Goal: Transaction & Acquisition: Purchase product/service

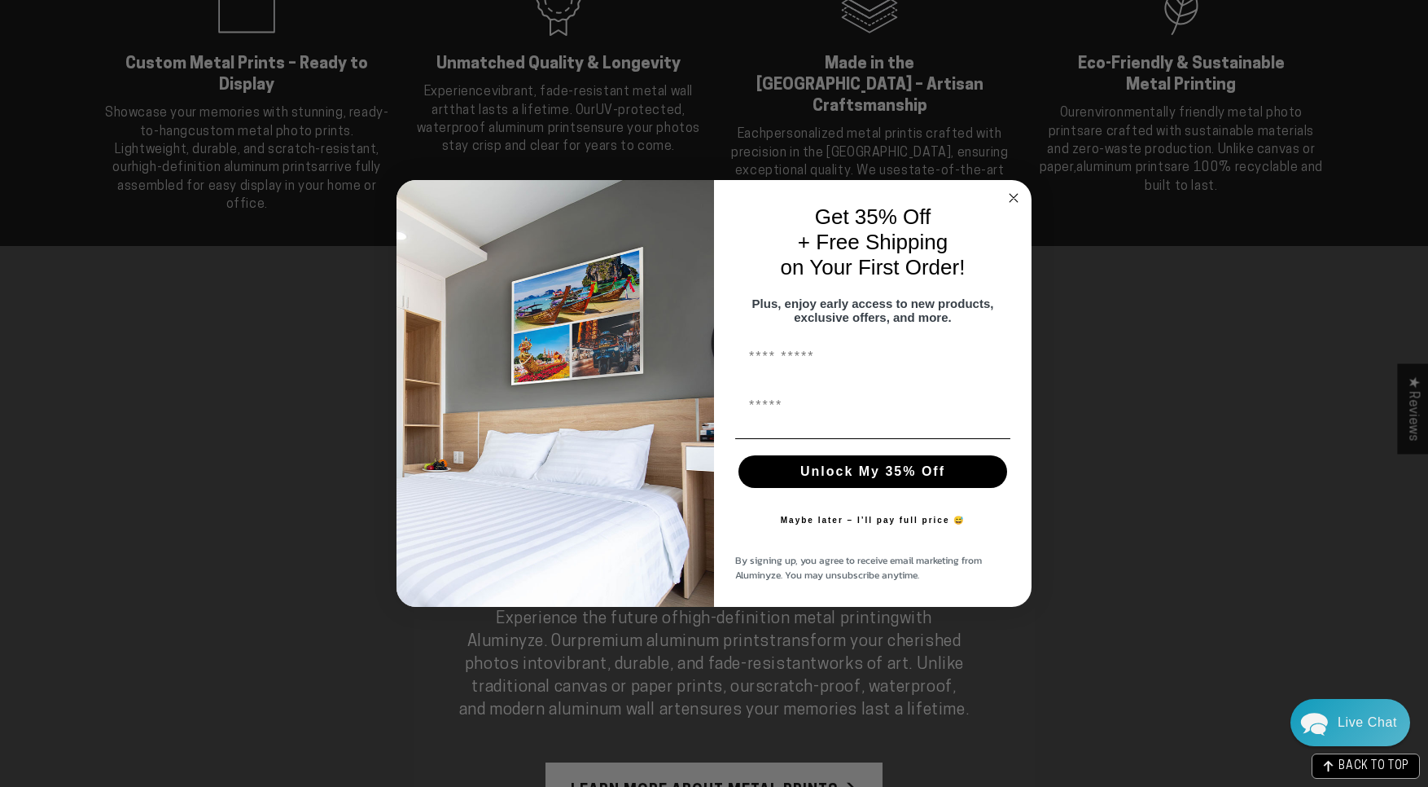
scroll to position [786, 0]
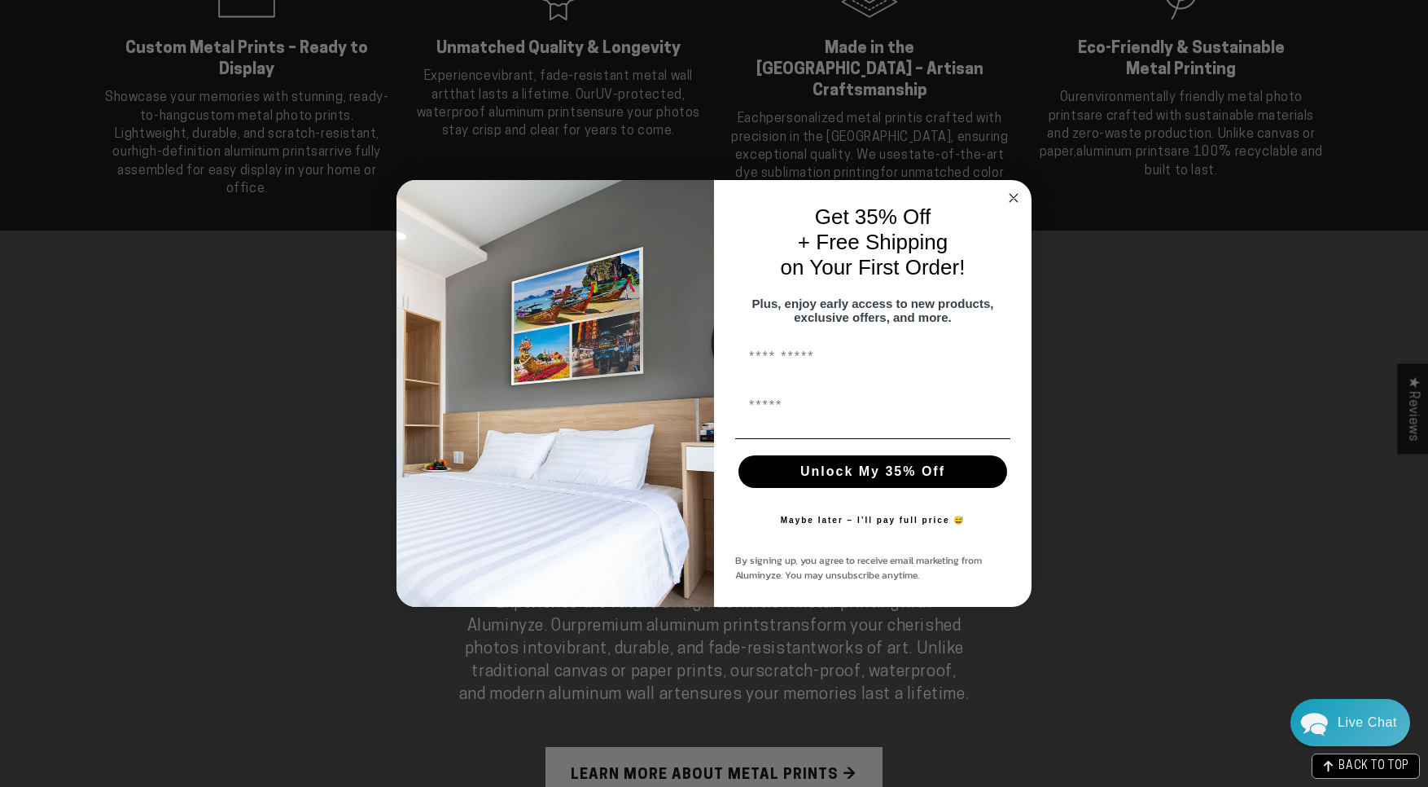
click at [1018, 194] on icon "Close dialog" at bounding box center [1014, 198] width 8 height 8
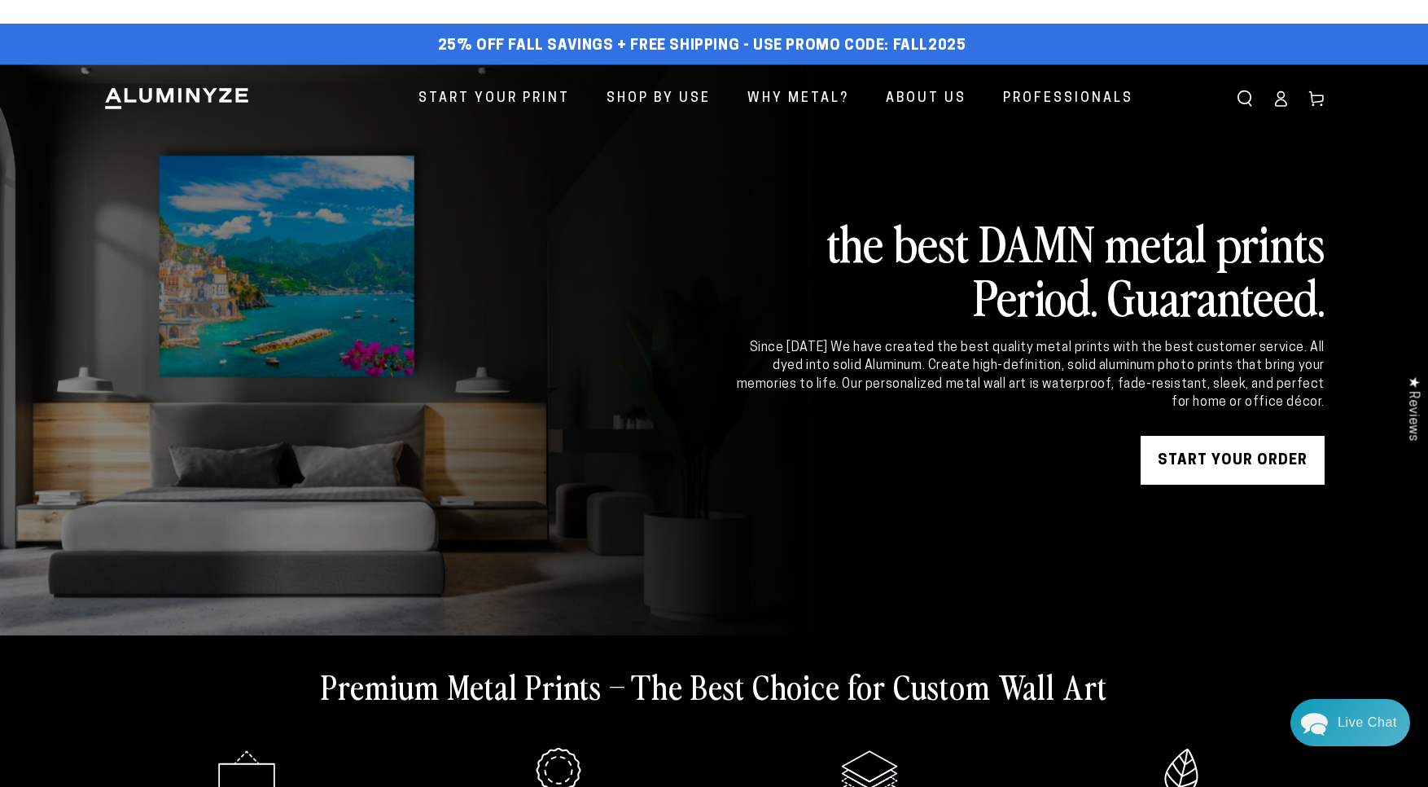
scroll to position [0, 0]
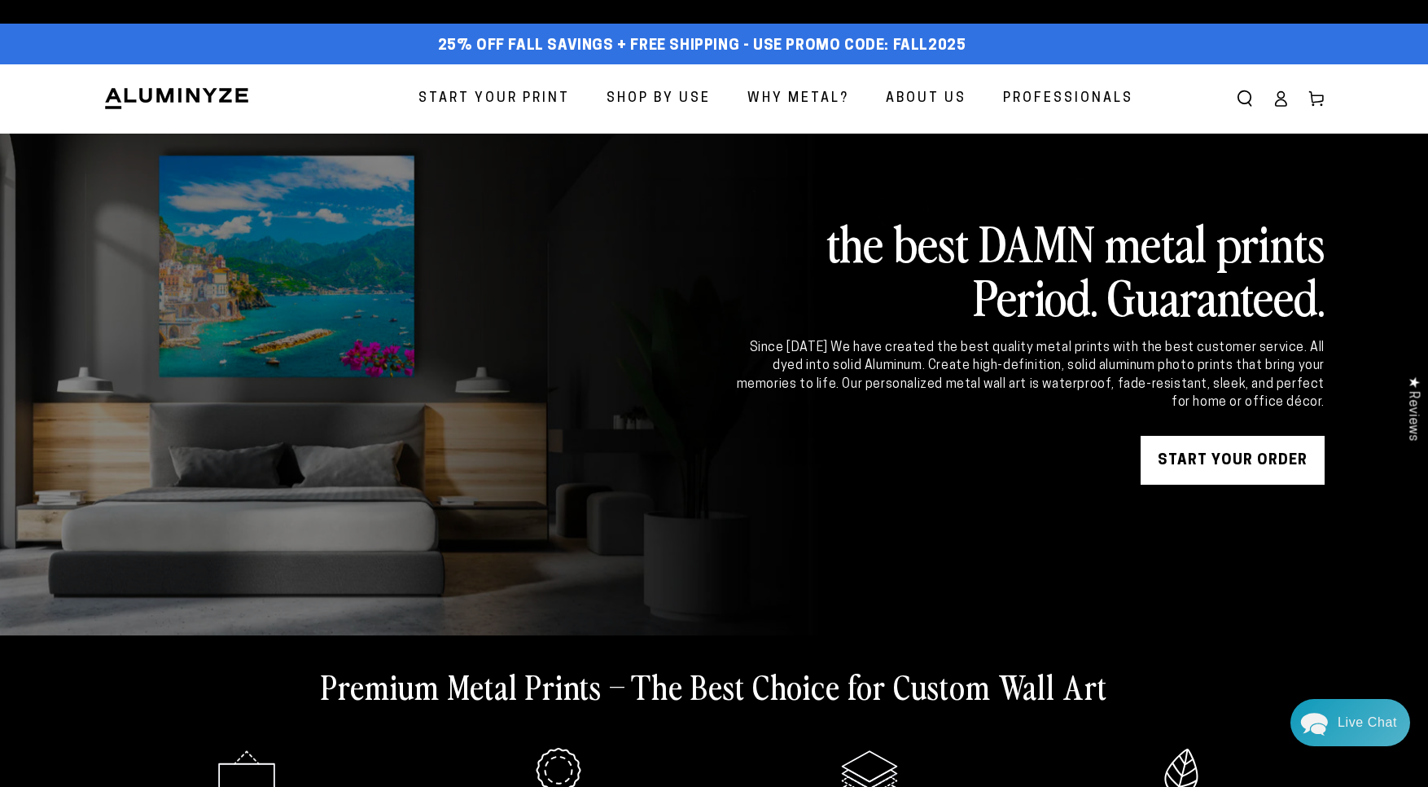
click at [549, 97] on span "Start Your Print" at bounding box center [494, 99] width 151 height 24
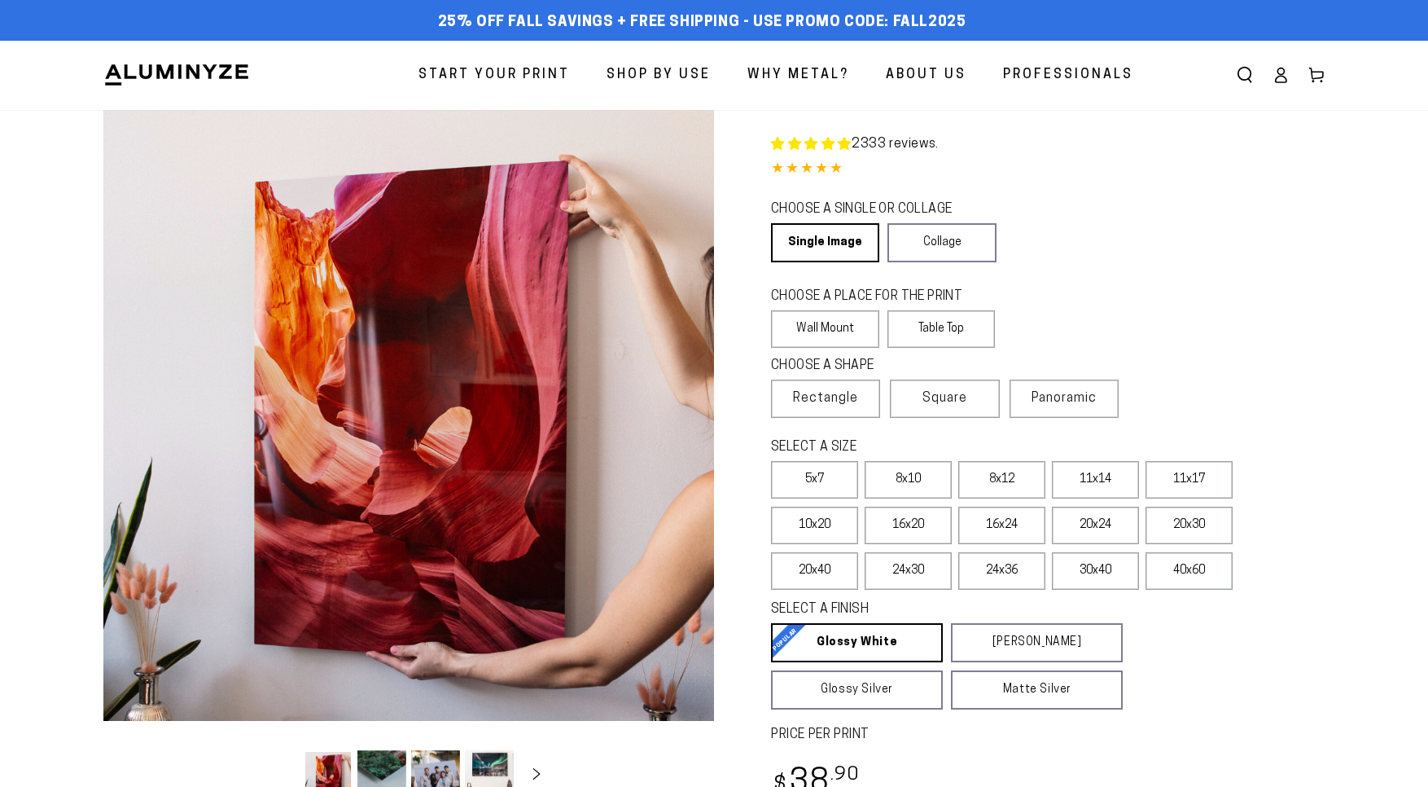
select select "**********"
click at [987, 482] on label "8x12" at bounding box center [1001, 479] width 87 height 37
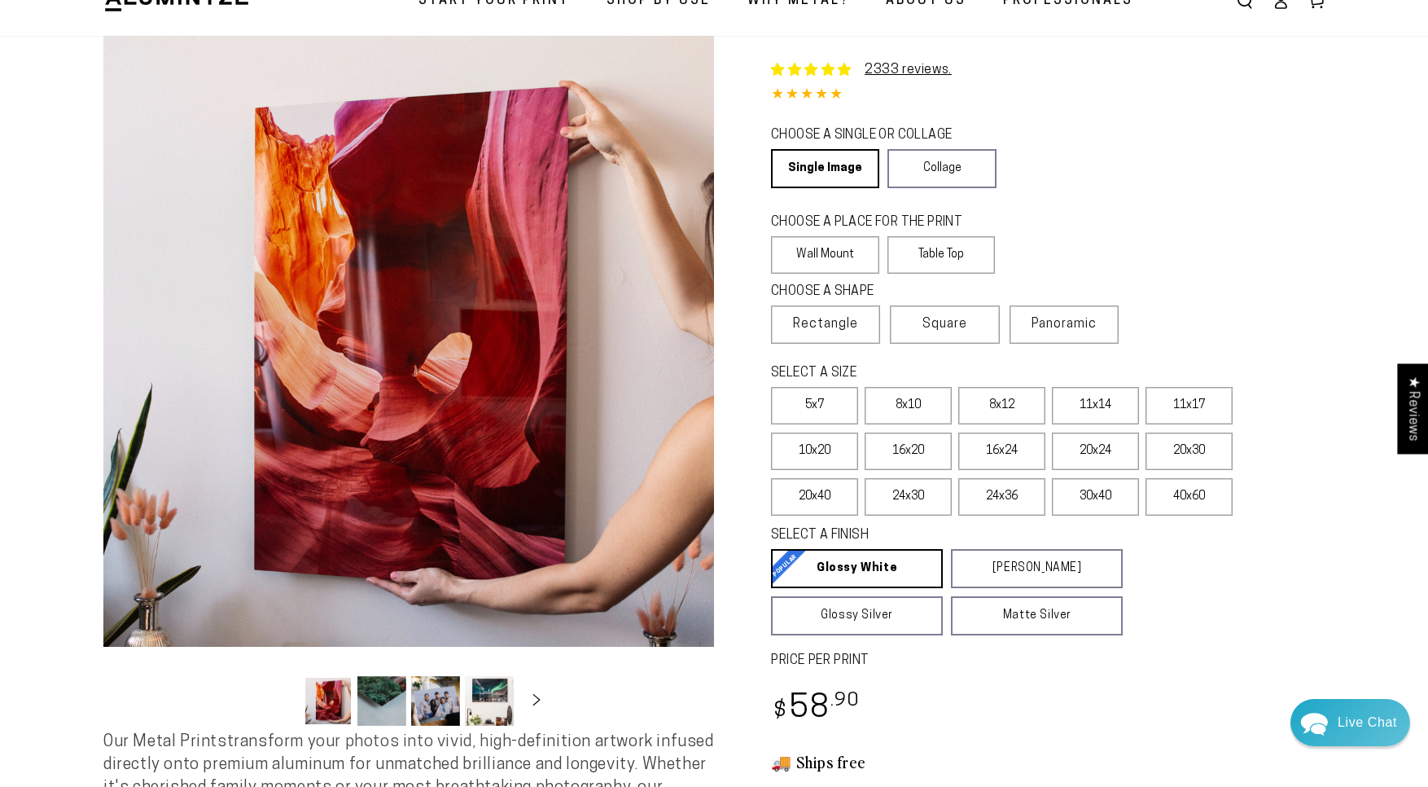
scroll to position [76, 0]
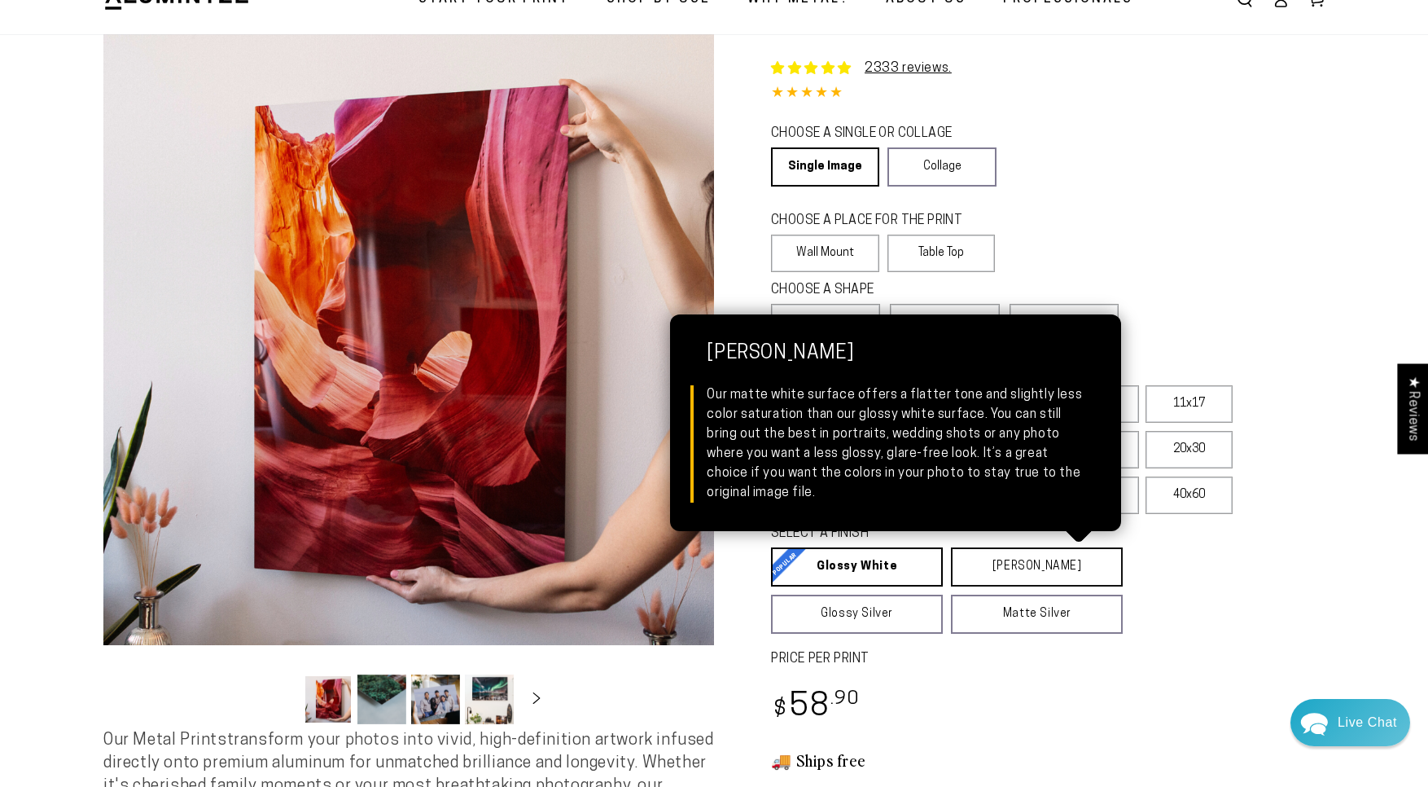
click at [1012, 570] on link "Matte White Matte White Our matte white surface offers a flatter tone and sligh…" at bounding box center [1037, 566] width 172 height 39
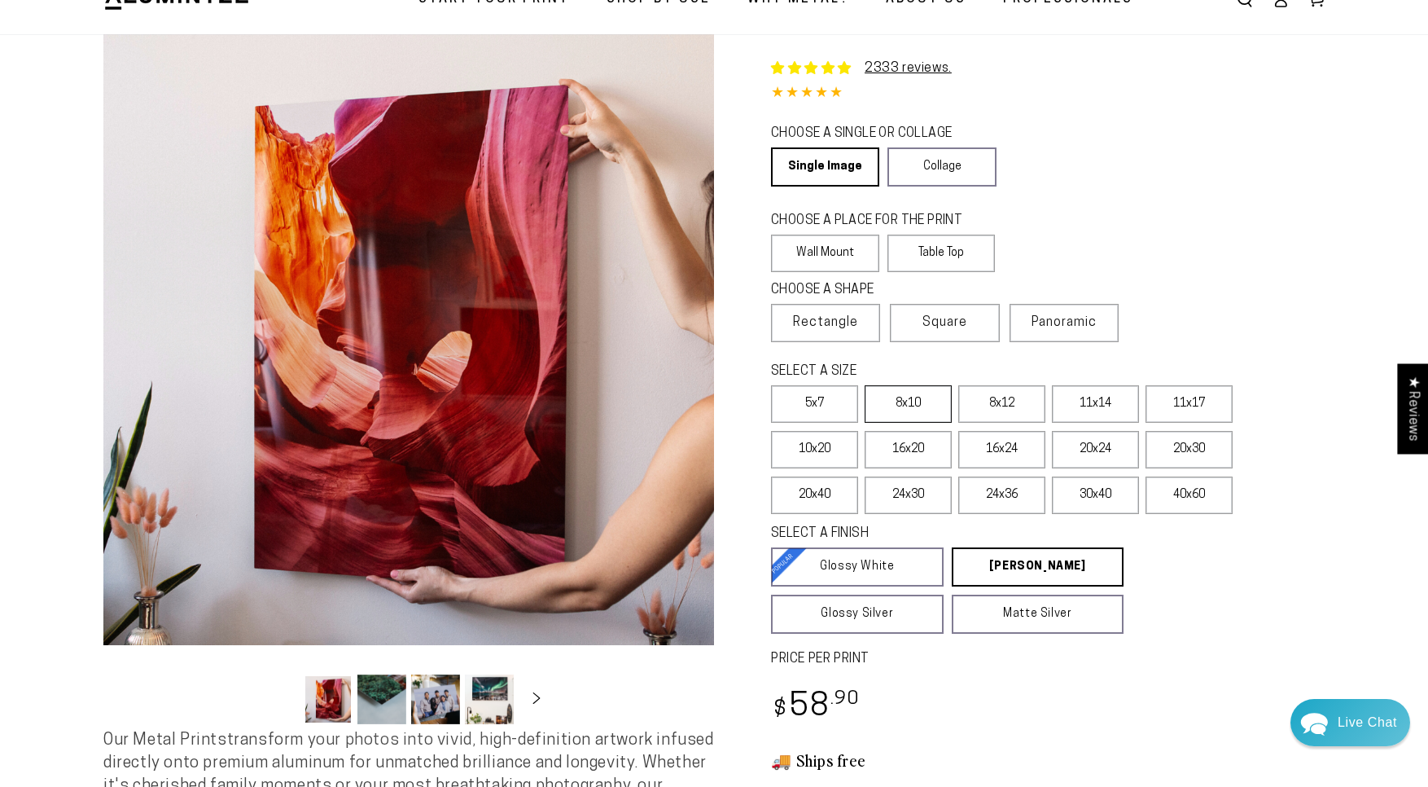
click at [925, 395] on label "8x10" at bounding box center [908, 403] width 87 height 37
click at [983, 401] on label "8x12" at bounding box center [1001, 403] width 87 height 37
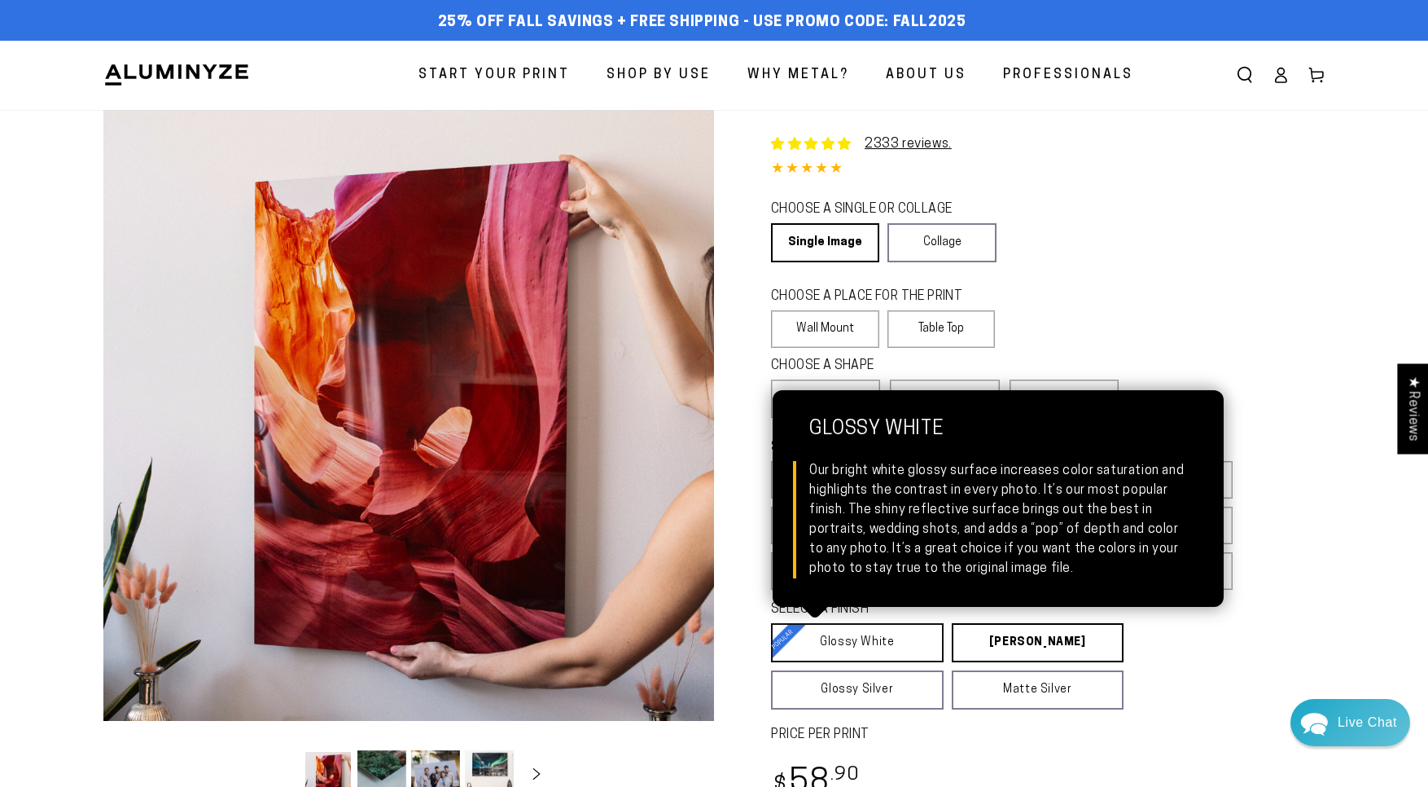
click at [876, 643] on link "Glossy White Glossy White Our bright white glossy surface increases color satur…" at bounding box center [857, 642] width 173 height 39
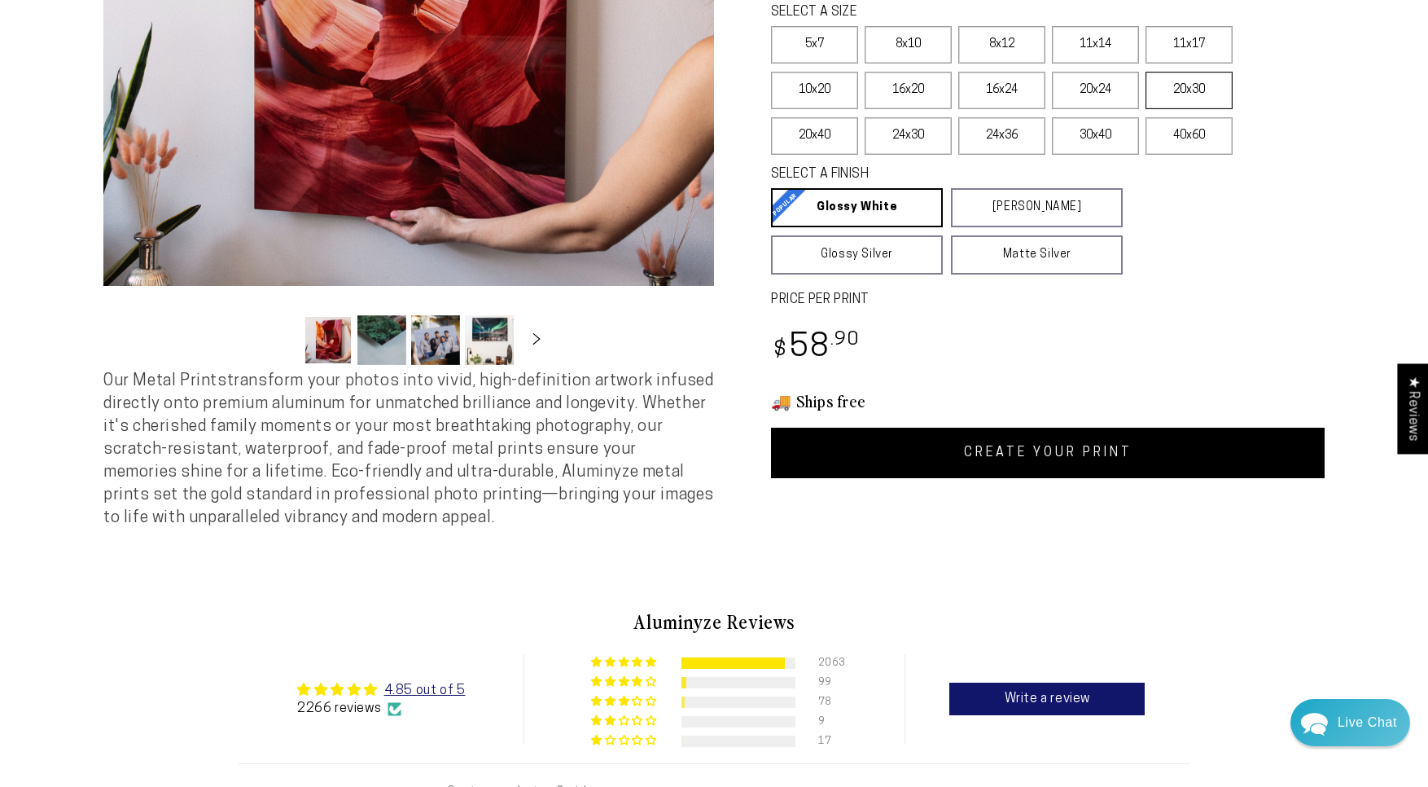
scroll to position [471, 0]
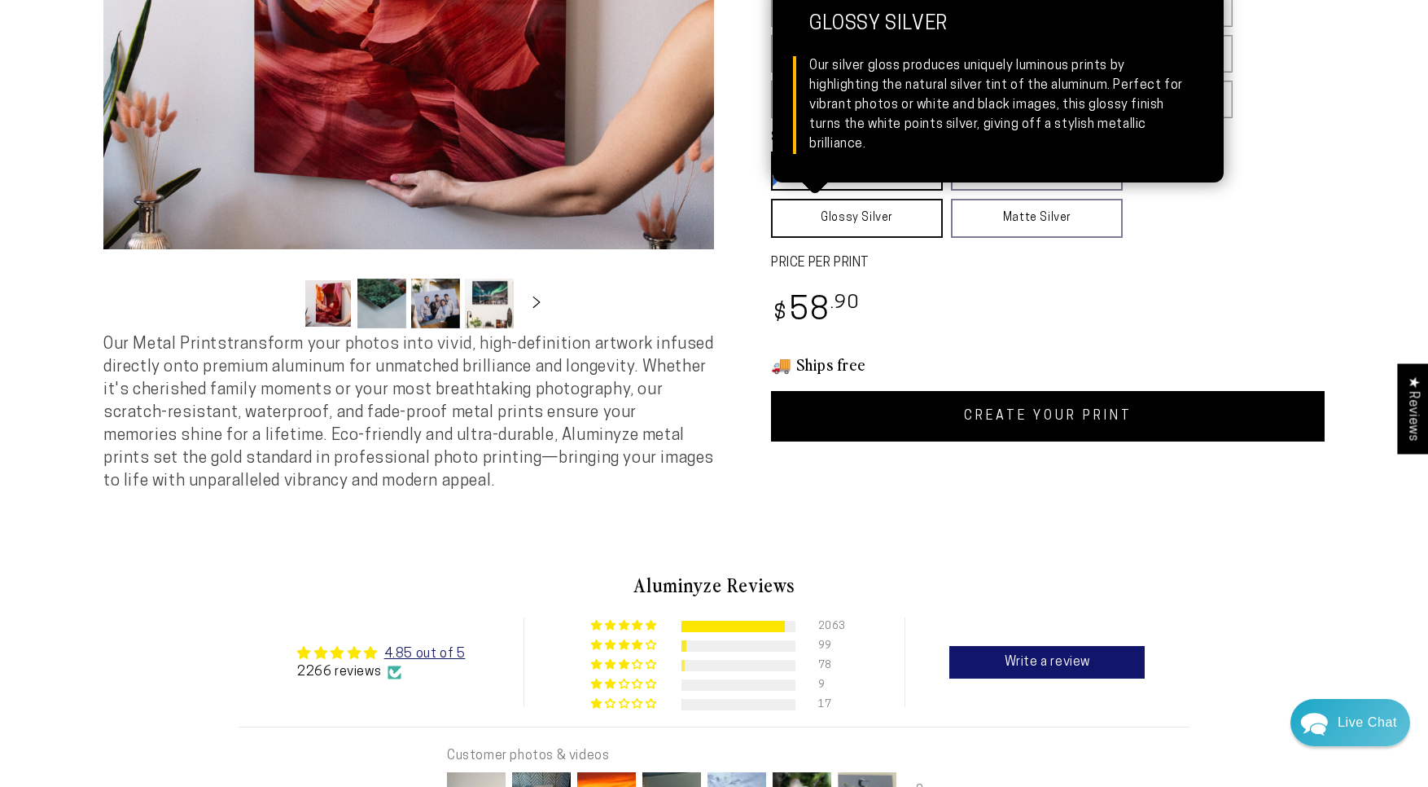
click at [907, 219] on link "Glossy Silver Glossy Silver Our silver gloss produces uniquely luminous prints …" at bounding box center [857, 218] width 172 height 39
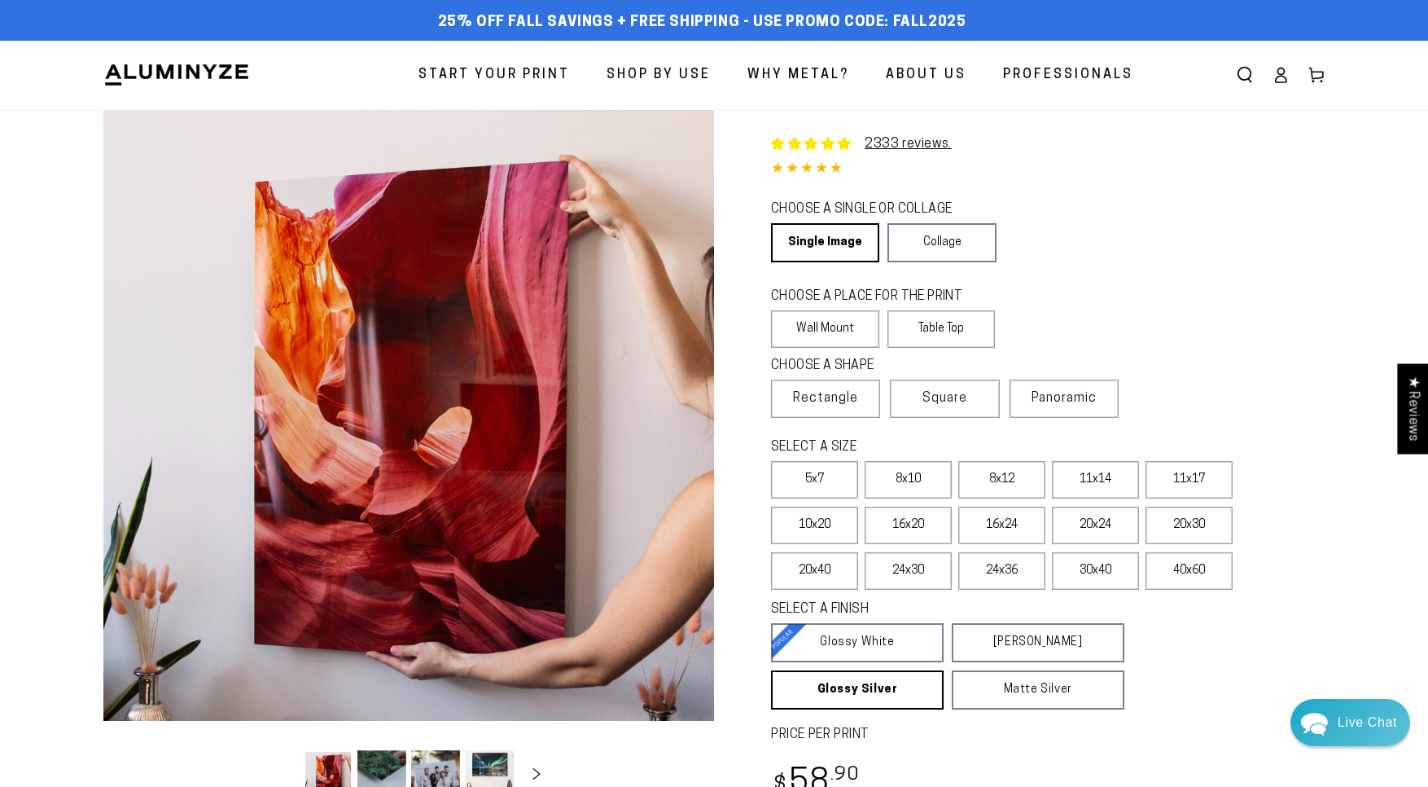
scroll to position [0, 0]
